Goal: Navigation & Orientation: Find specific page/section

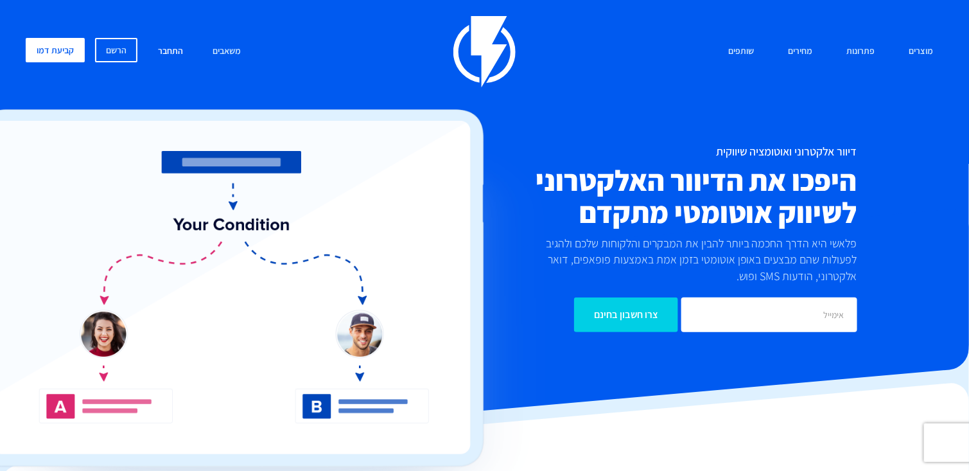
click at [162, 48] on link "התחבר" at bounding box center [170, 52] width 44 height 28
click at [184, 55] on link "התחבר" at bounding box center [170, 52] width 44 height 28
click at [794, 55] on link "מחירים" at bounding box center [800, 52] width 44 height 28
